Goal: Find specific page/section: Find specific page/section

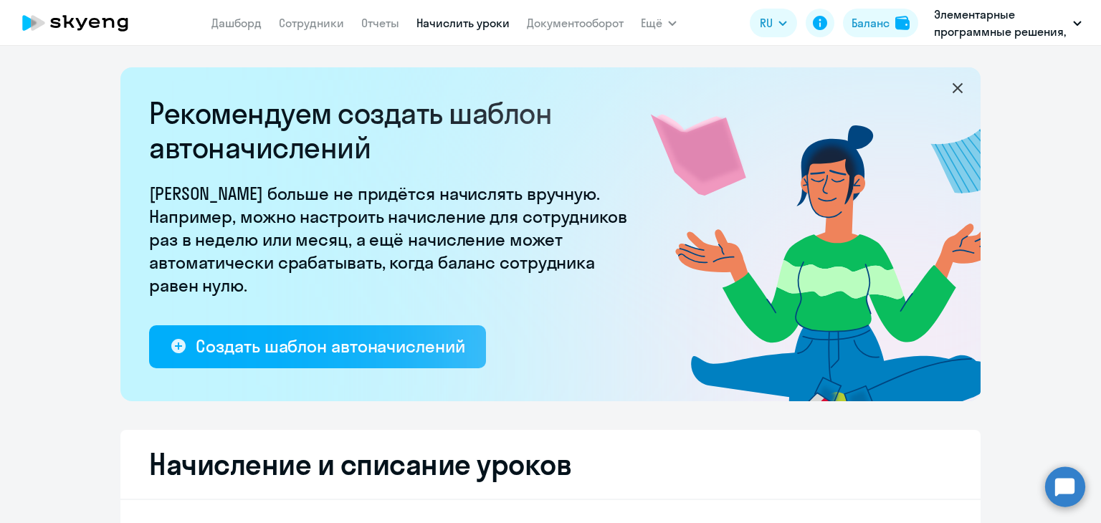
select select "10"
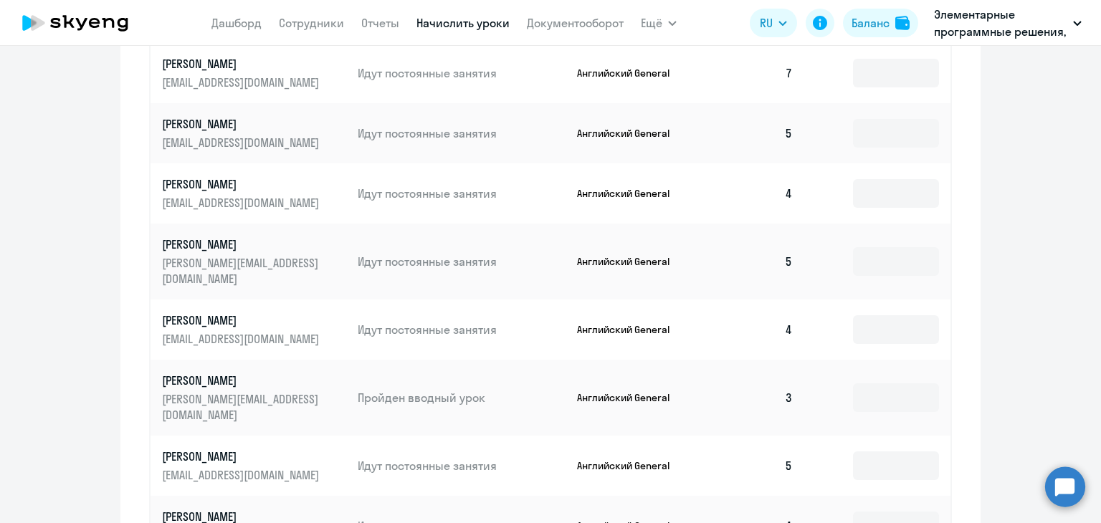
scroll to position [956, 0]
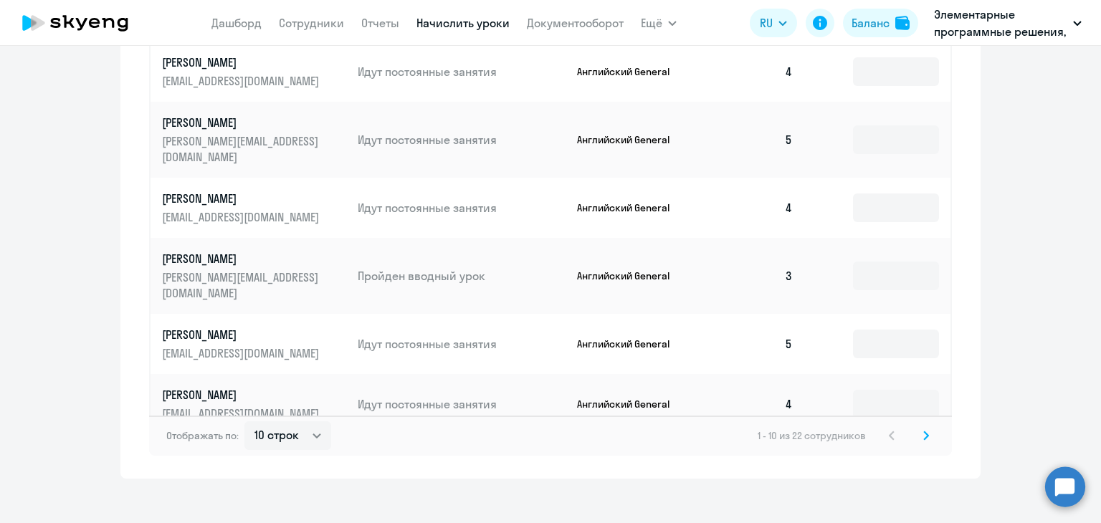
click at [918, 427] on svg-icon at bounding box center [926, 435] width 17 height 17
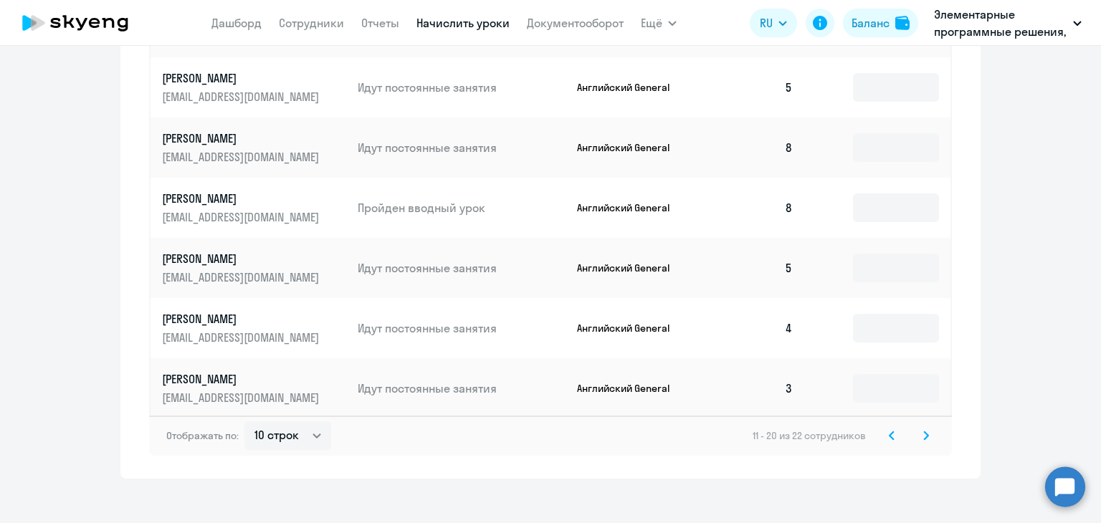
click at [918, 427] on svg-icon at bounding box center [926, 435] width 17 height 17
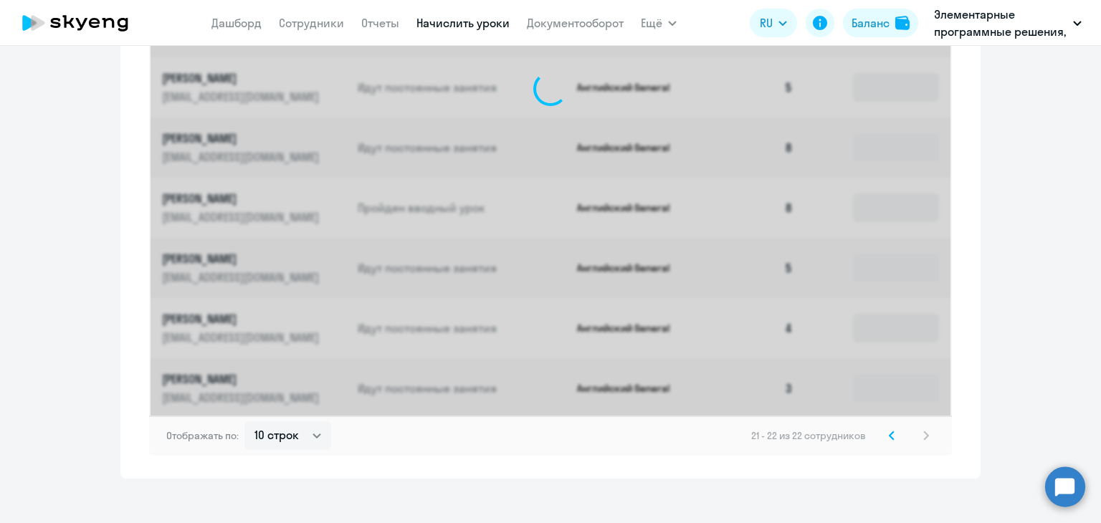
scroll to position [531, 0]
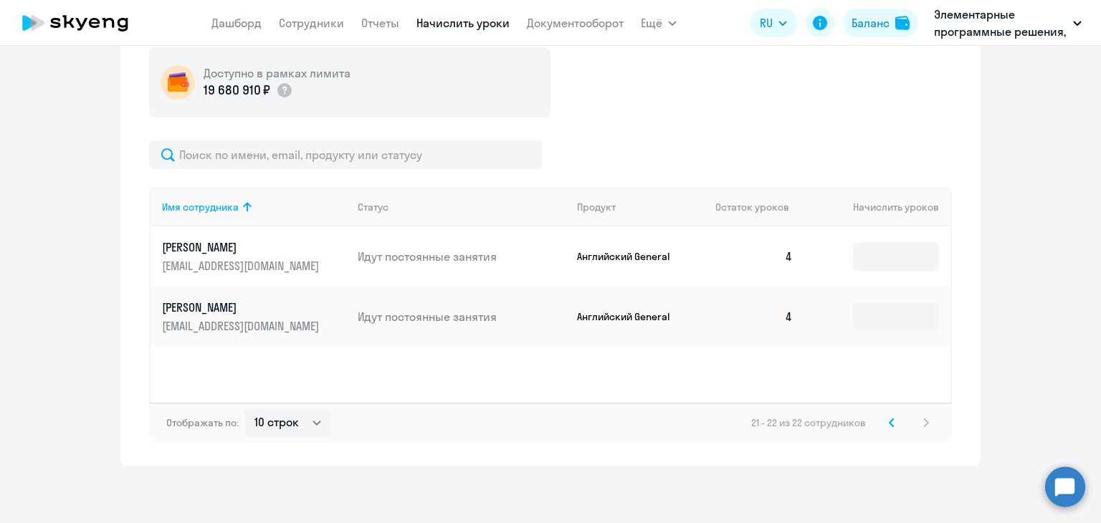
click at [885, 417] on svg-icon at bounding box center [891, 422] width 17 height 17
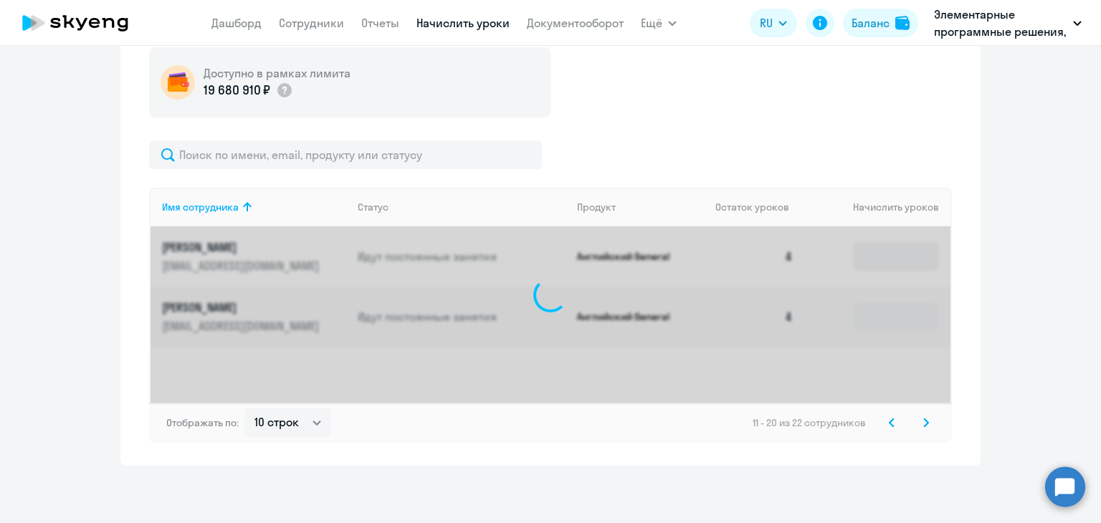
scroll to position [956, 0]
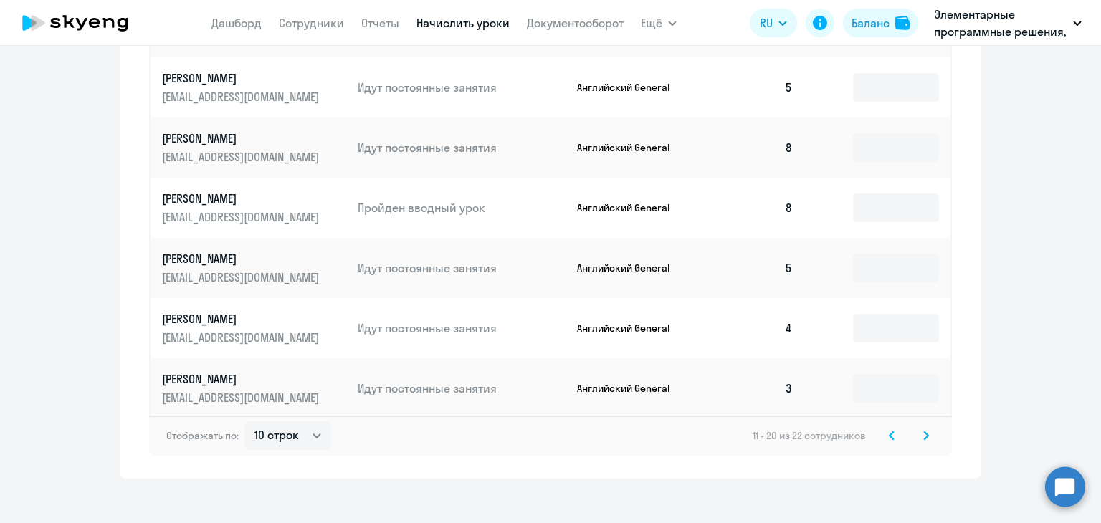
click at [885, 427] on svg-icon at bounding box center [891, 435] width 17 height 17
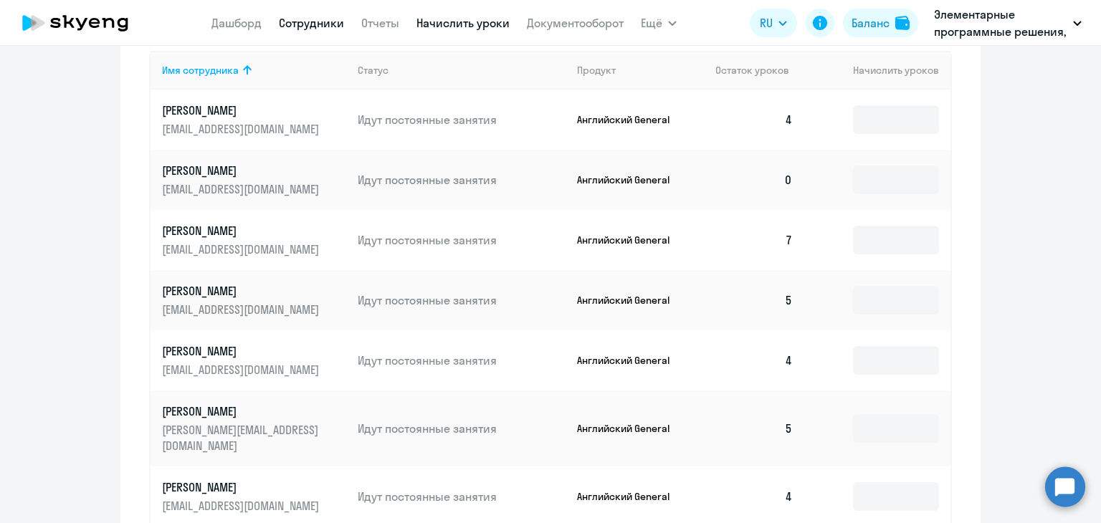
scroll to position [526, 0]
